Goal: Find specific page/section: Find specific page/section

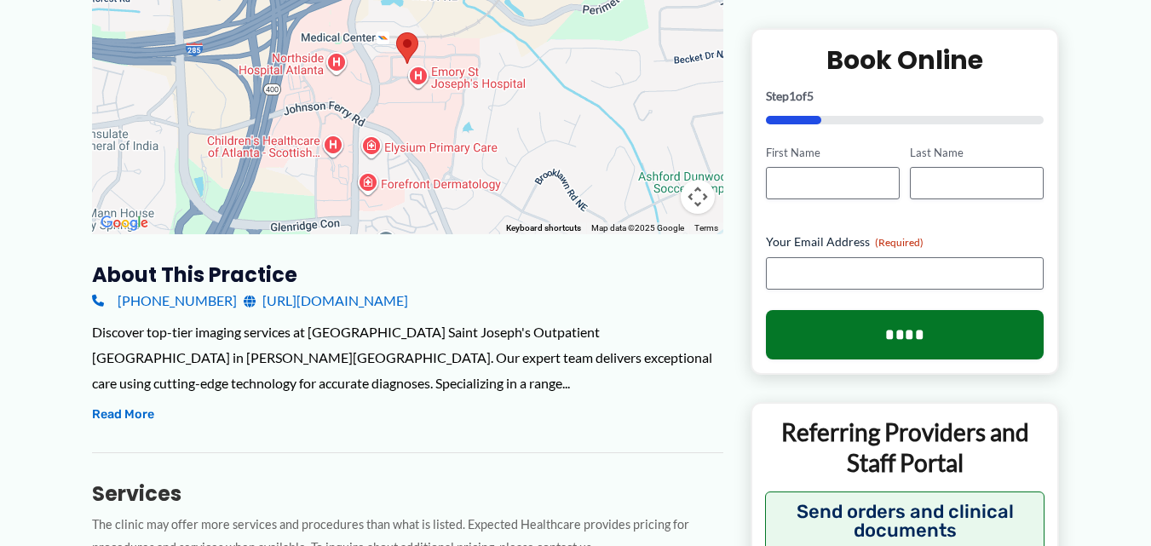
scroll to position [360, 0]
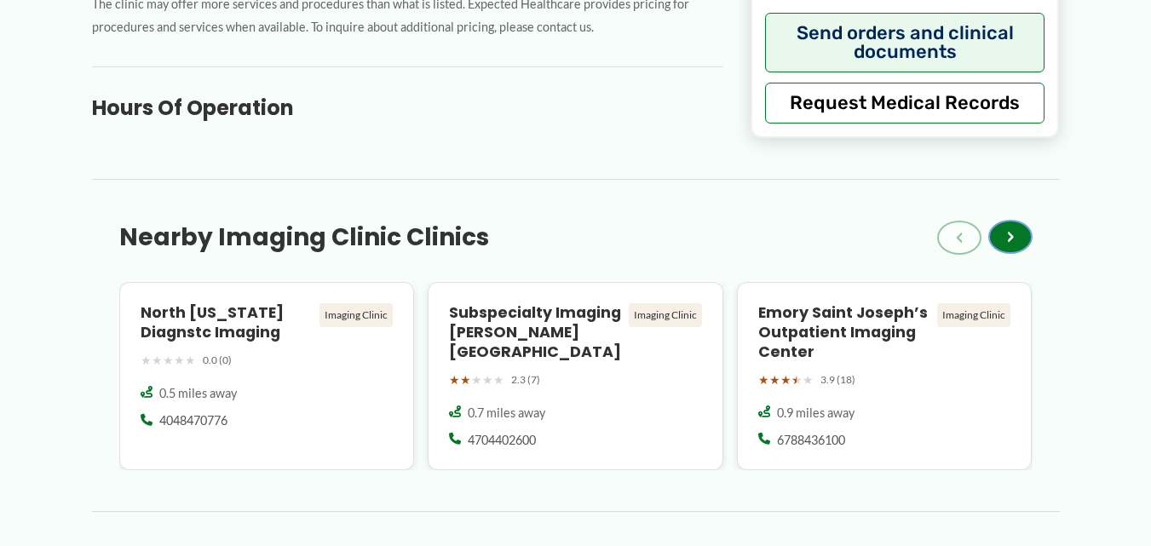
click at [1014, 241] on button "›" at bounding box center [1010, 237] width 44 height 34
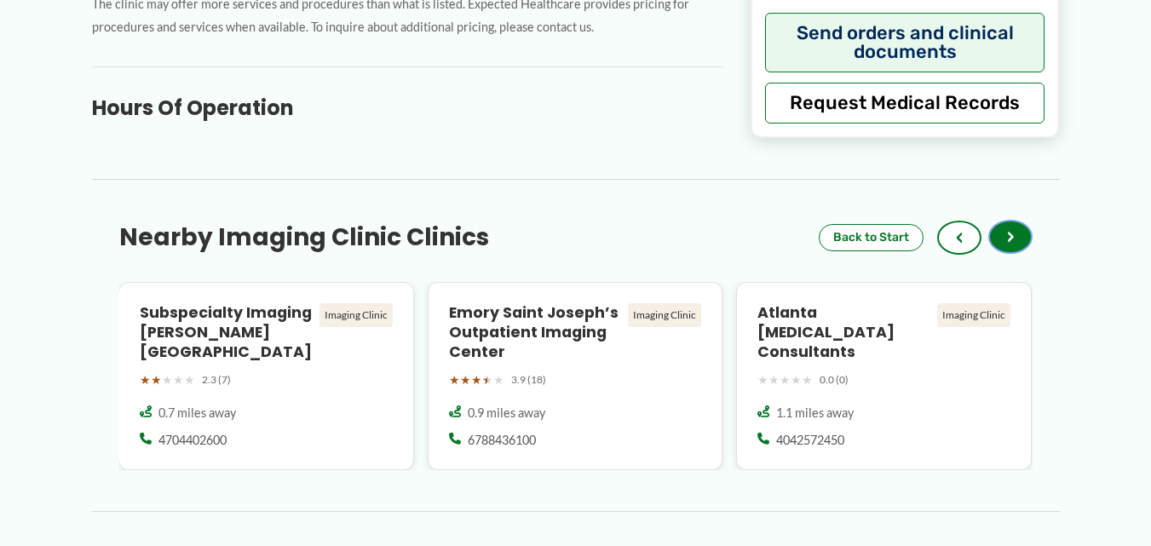
click at [1014, 241] on button "›" at bounding box center [1010, 237] width 44 height 34
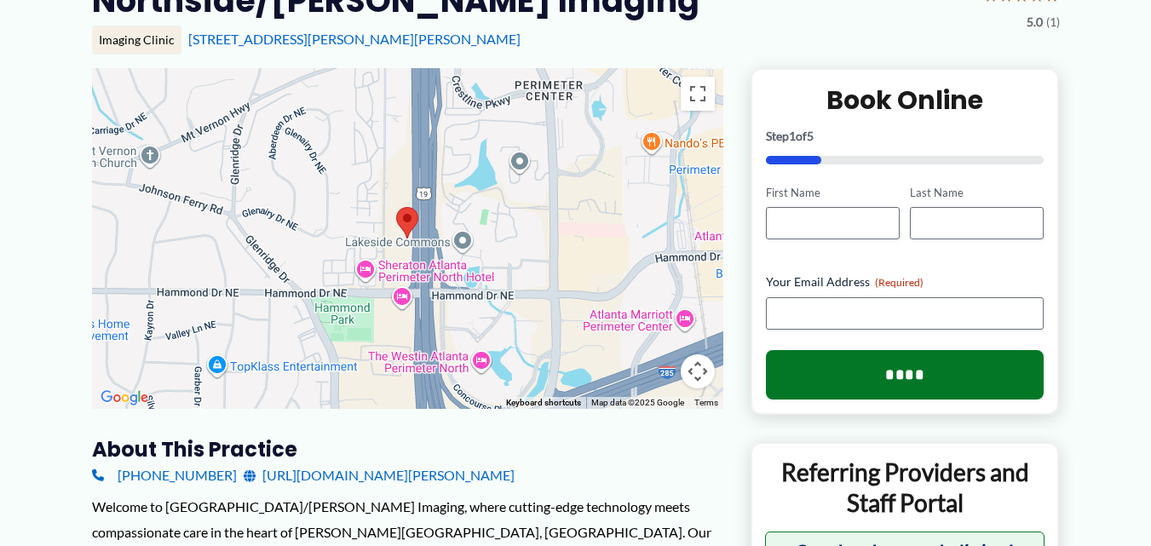
scroll to position [185, 0]
